Goal: Task Accomplishment & Management: Manage account settings

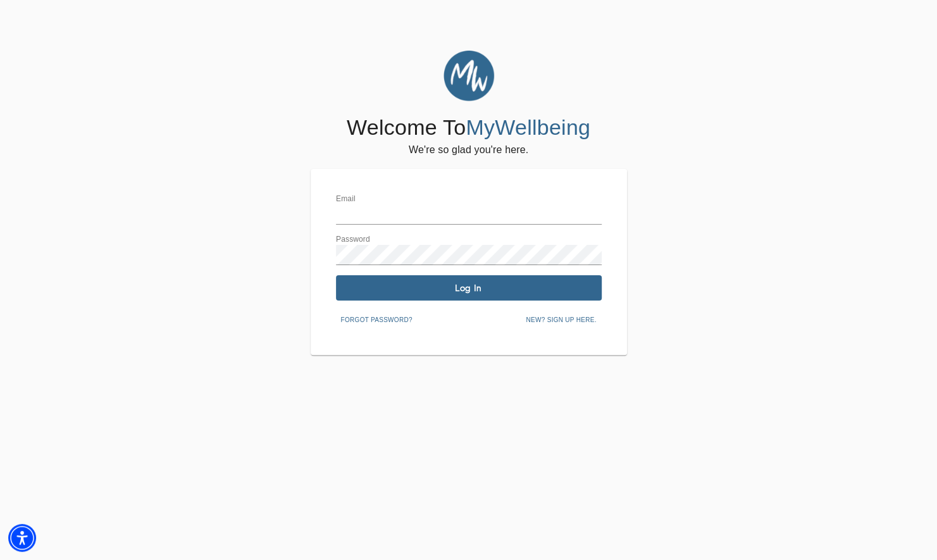
type input "[PERSON_NAME][EMAIL_ADDRESS][DOMAIN_NAME]"
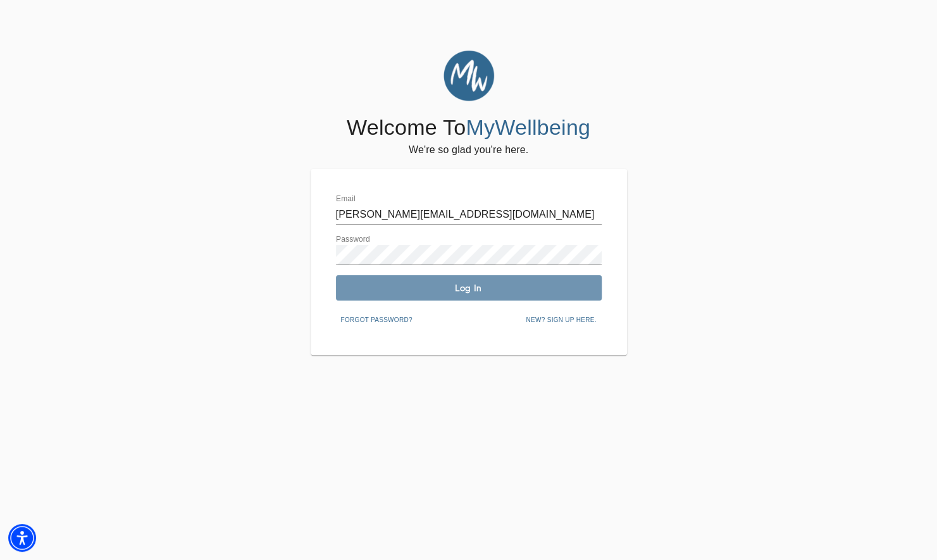
click at [476, 283] on span "Log In" at bounding box center [468, 288] width 255 height 12
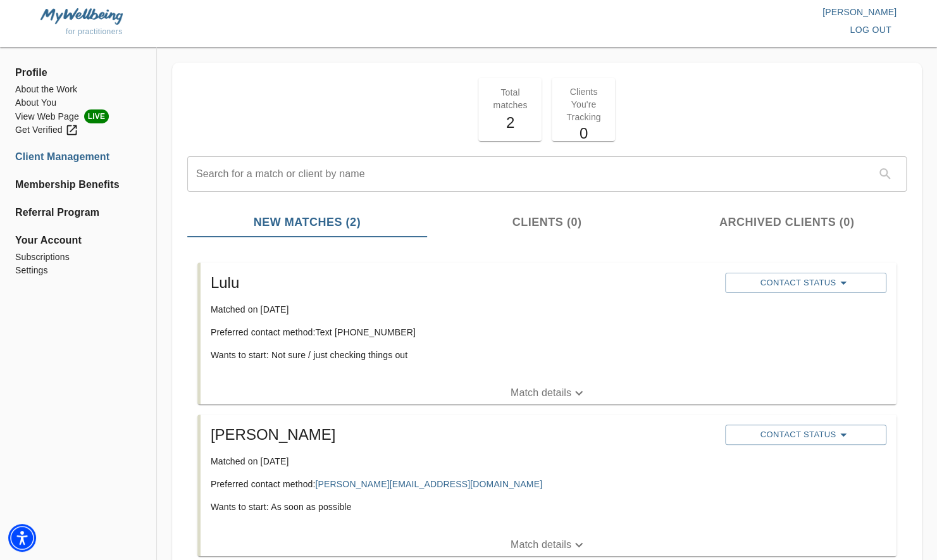
click at [73, 153] on li "Client Management" at bounding box center [78, 156] width 126 height 15
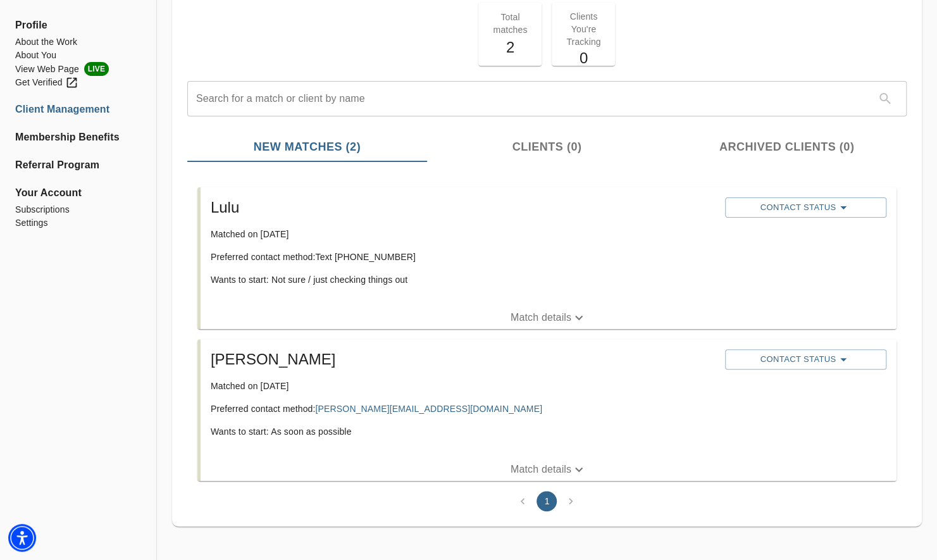
scroll to position [77, 0]
click at [35, 108] on li "Client Management" at bounding box center [78, 109] width 126 height 15
click at [36, 53] on li "About You" at bounding box center [78, 55] width 126 height 13
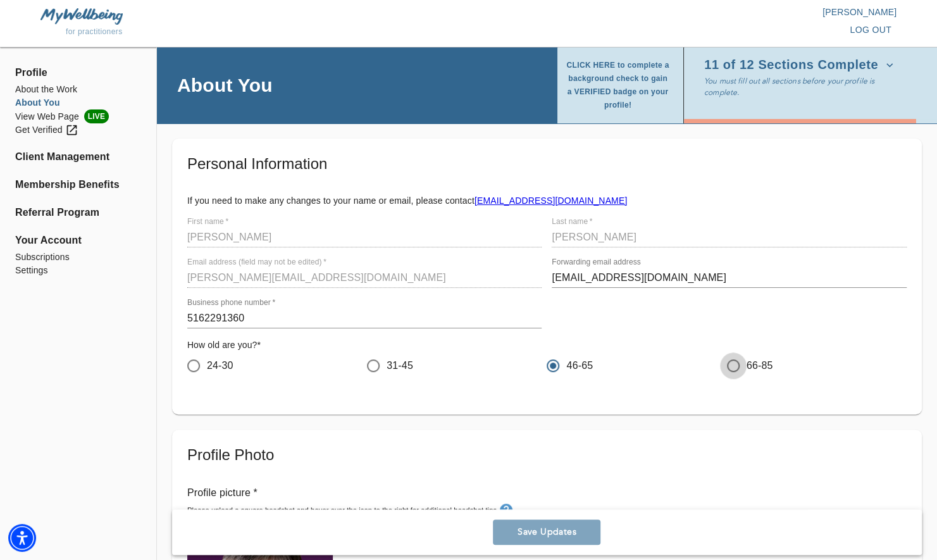
click at [733, 364] on input "66-85" at bounding box center [733, 365] width 27 height 27
radio input "true"
radio input "false"
click at [567, 531] on span "Save Updates" at bounding box center [546, 532] width 97 height 12
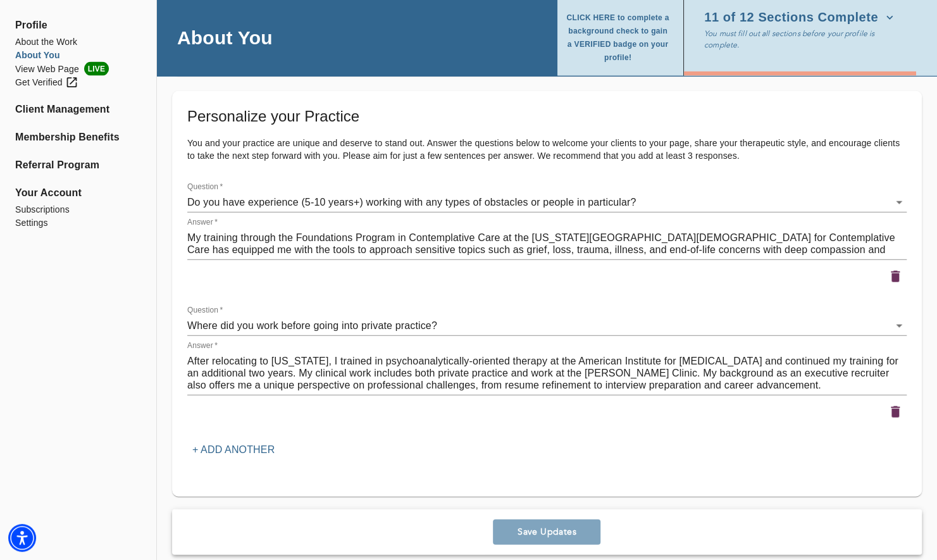
scroll to position [1627, 0]
